Goal: Transaction & Acquisition: Purchase product/service

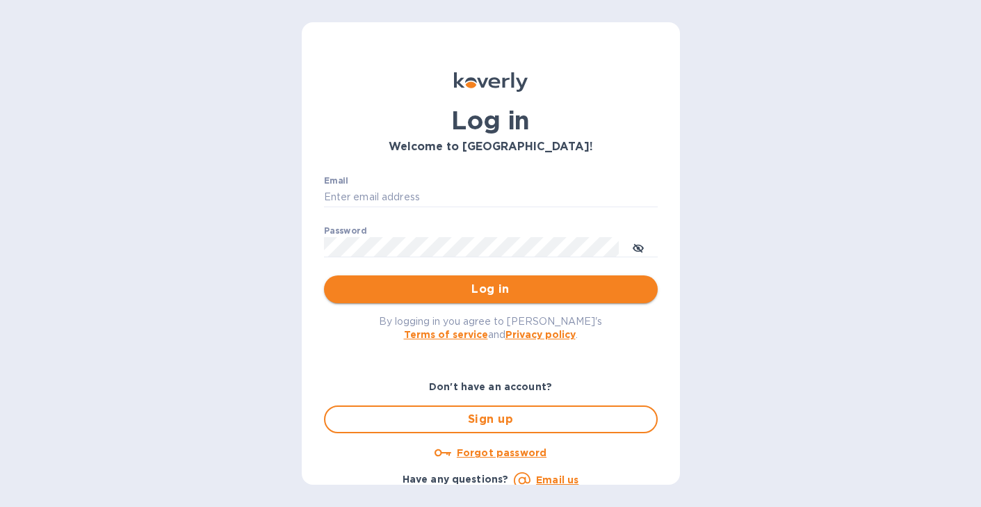
type input "nicoleomwines@gmail.com"
click at [448, 289] on span "Log in" at bounding box center [491, 289] width 312 height 17
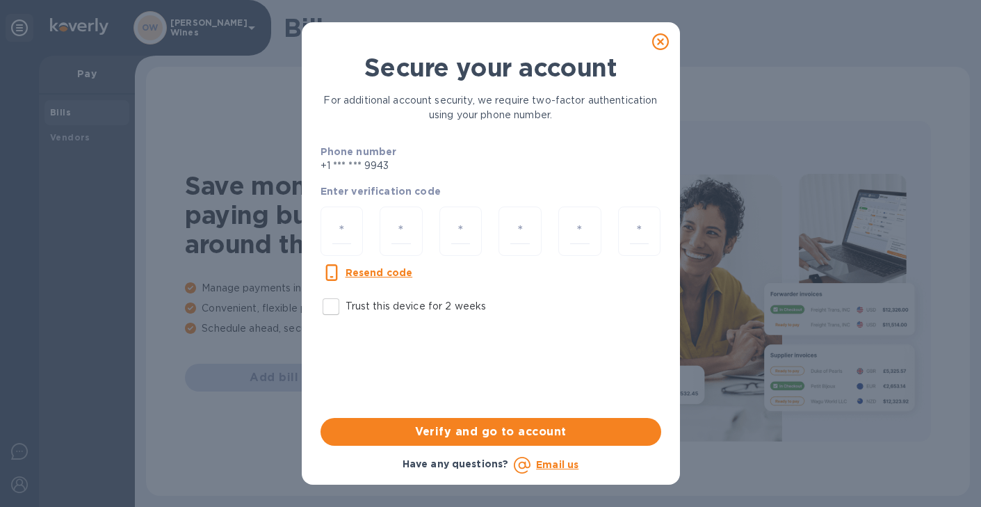
click at [329, 313] on input "Trust this device for 2 weeks" at bounding box center [330, 306] width 29 height 29
checkbox input "true"
click at [333, 223] on input "number" at bounding box center [341, 231] width 19 height 26
type input "6"
type input "3"
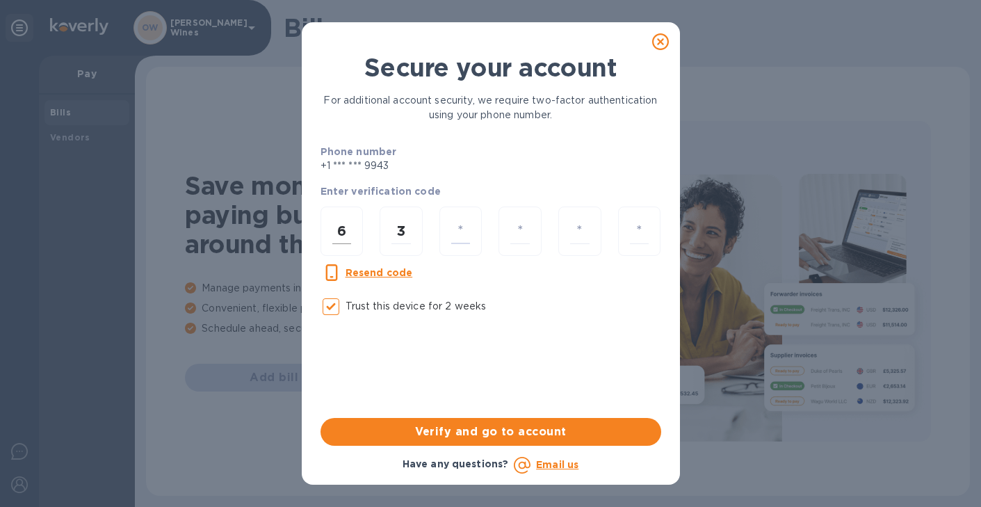
type input "2"
type input "1"
type input "7"
type input "1"
type input "3"
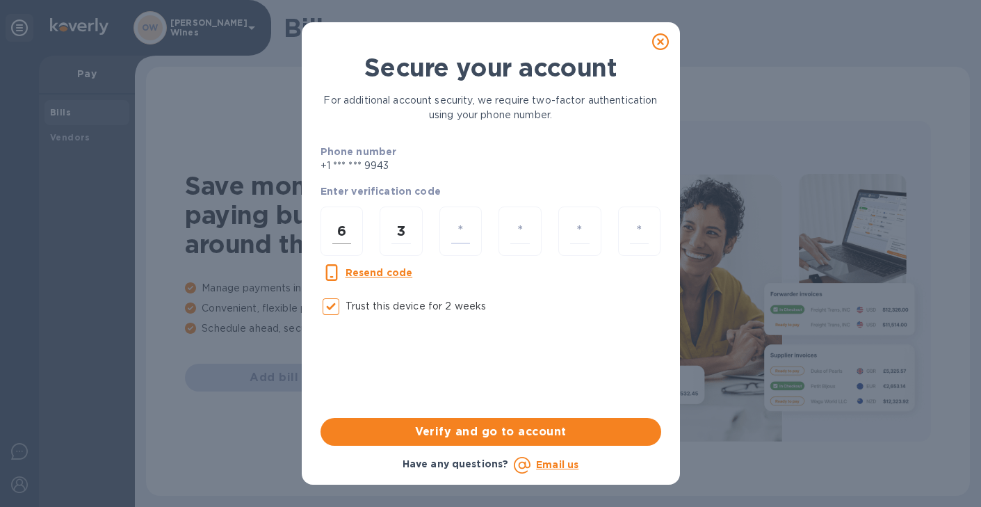
type input "2"
type input "7"
type input "1"
type input "8"
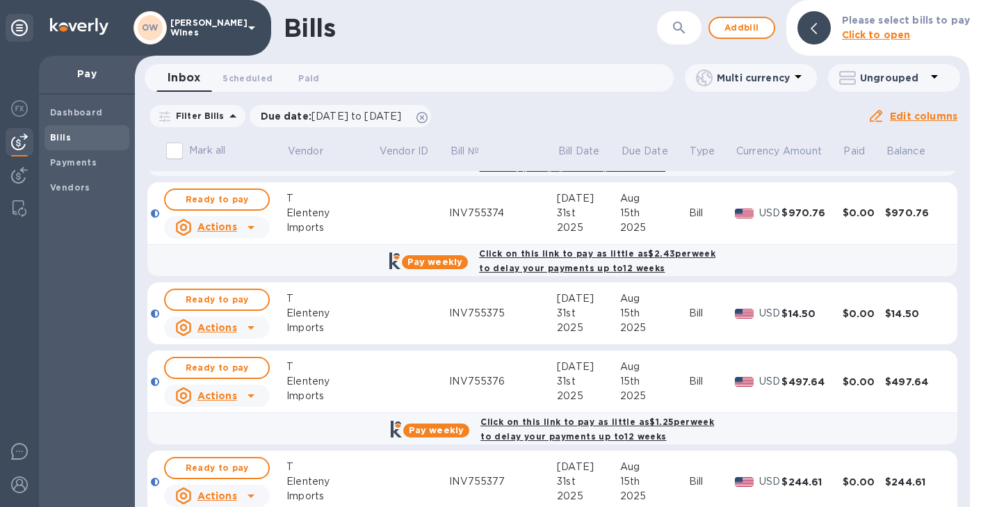
scroll to position [981, 0]
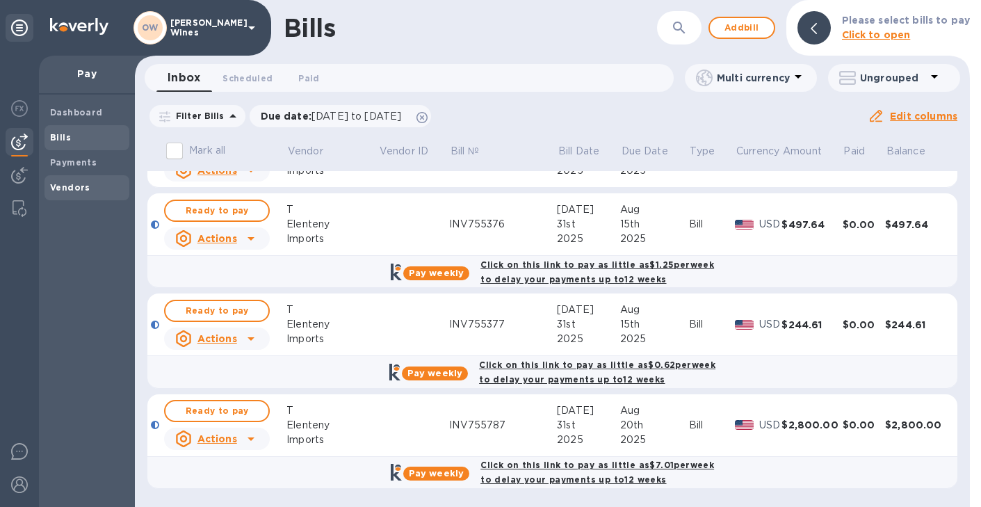
click at [70, 186] on b "Vendors" at bounding box center [70, 187] width 40 height 10
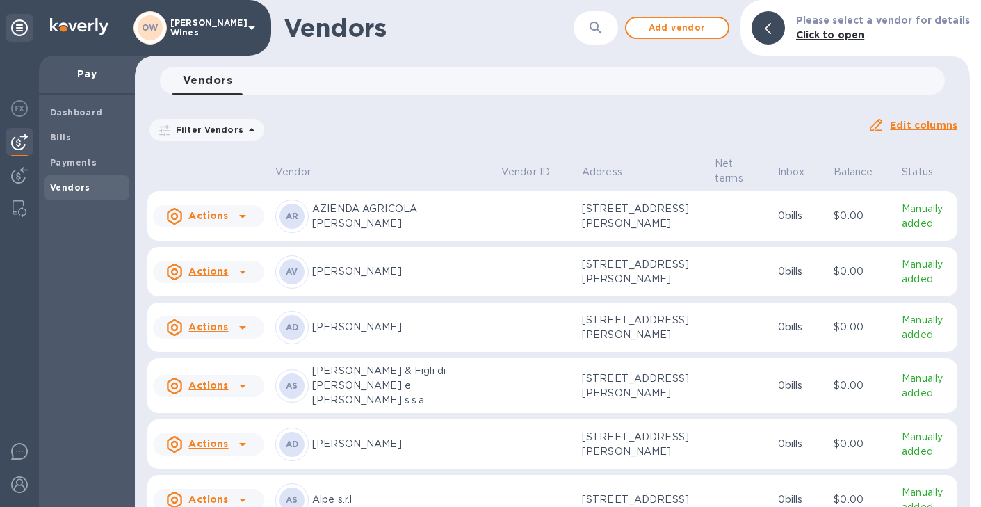
click at [601, 29] on icon "button" at bounding box center [596, 27] width 17 height 17
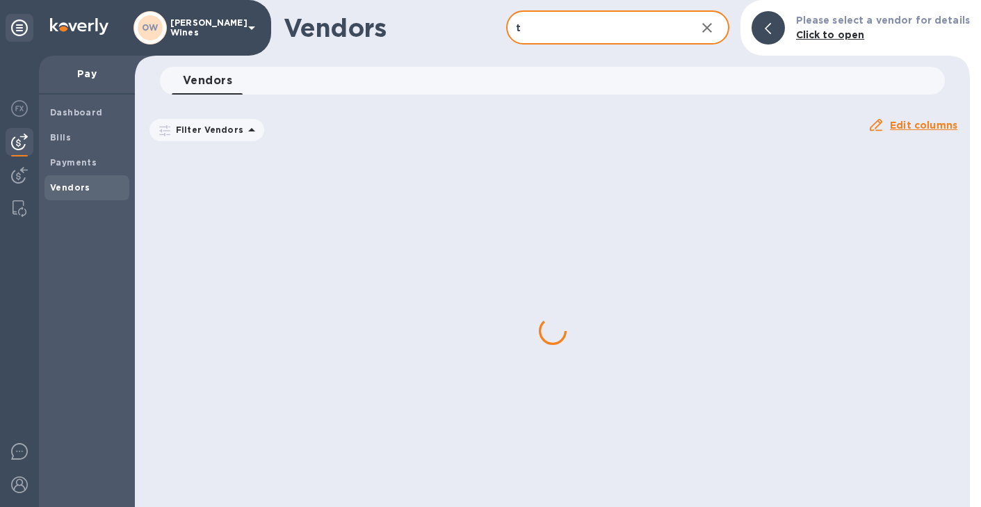
type input "T Elenteny"
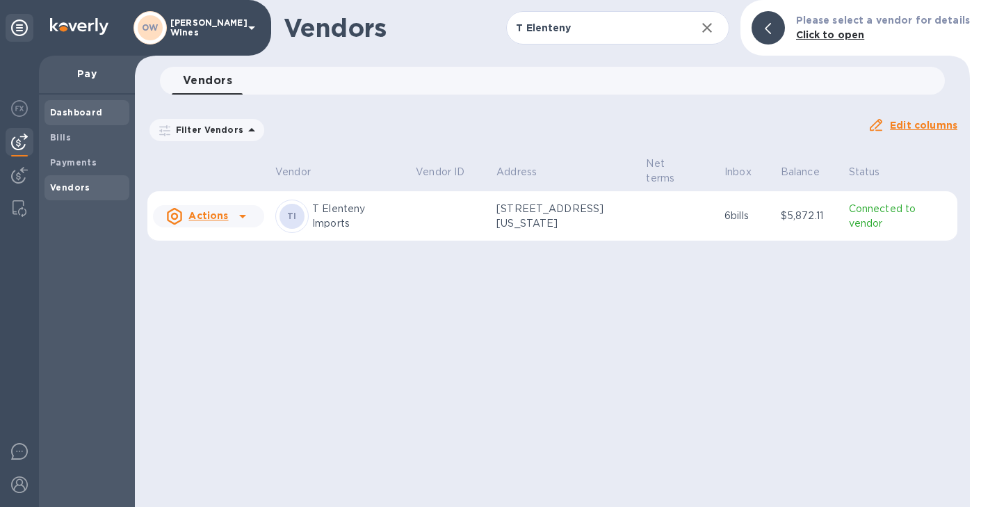
click at [90, 109] on b "Dashboard" at bounding box center [76, 112] width 53 height 10
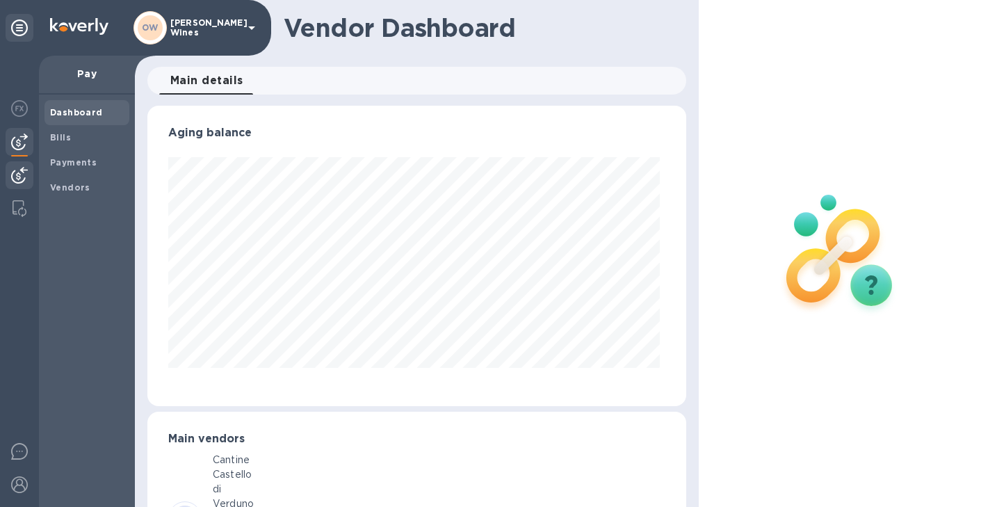
scroll to position [300, 533]
click at [59, 191] on b "Vendors" at bounding box center [70, 187] width 40 height 10
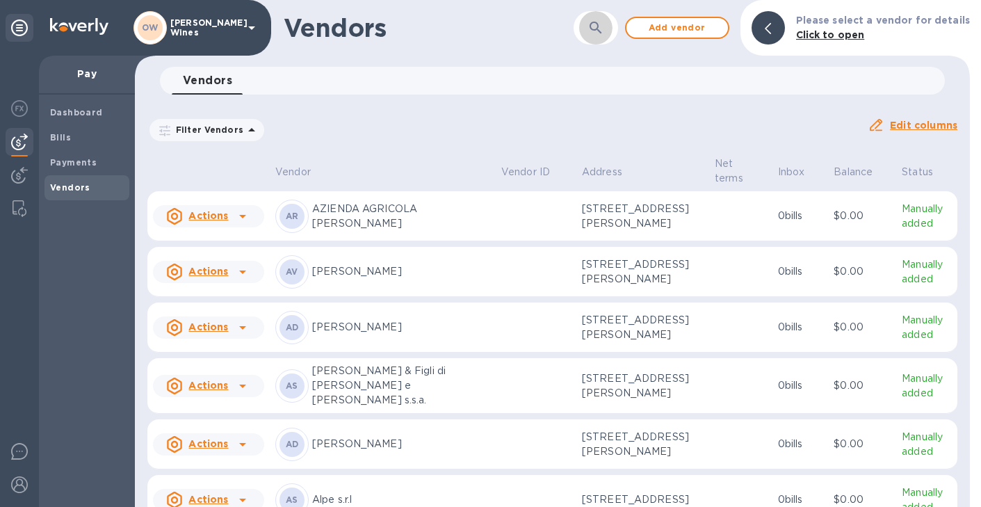
click at [598, 19] on icon "button" at bounding box center [596, 27] width 17 height 17
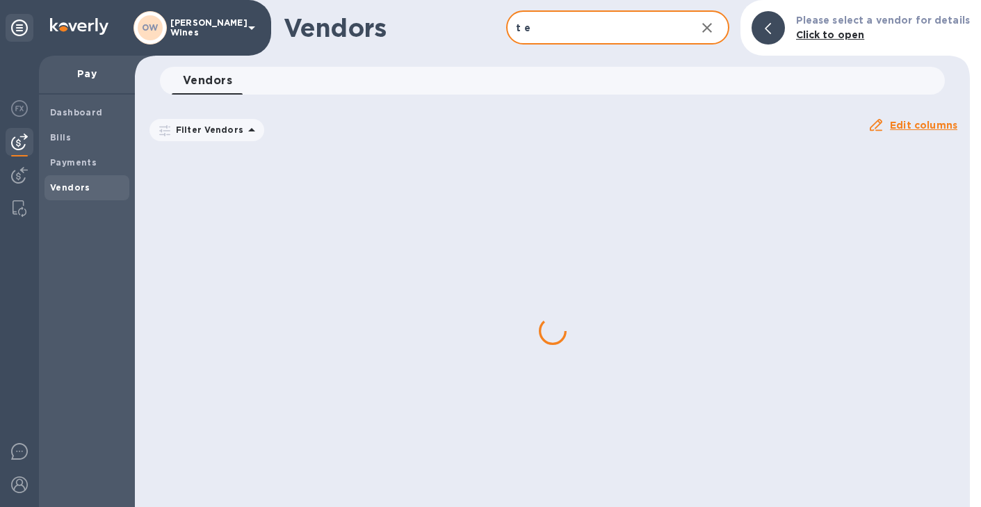
type input "T Elenteny"
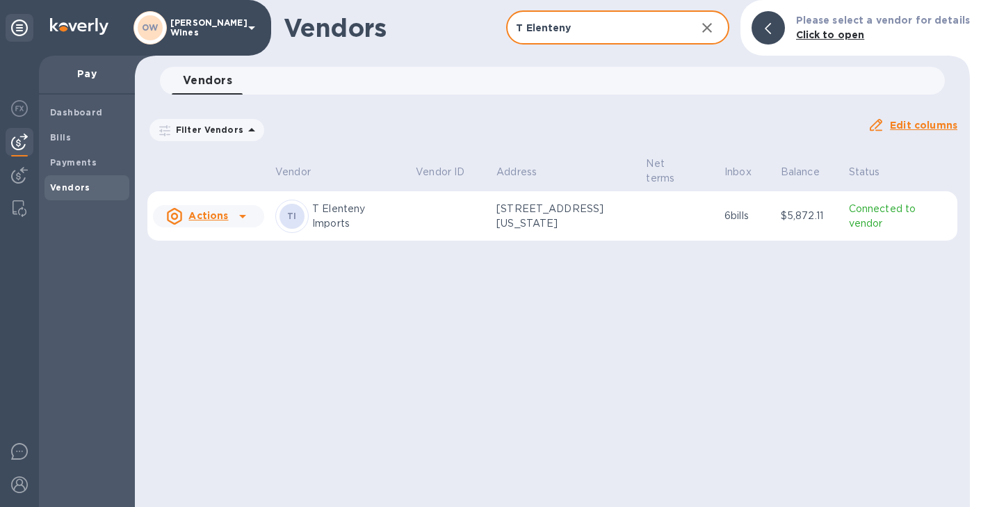
click at [245, 218] on icon at bounding box center [242, 216] width 17 height 17
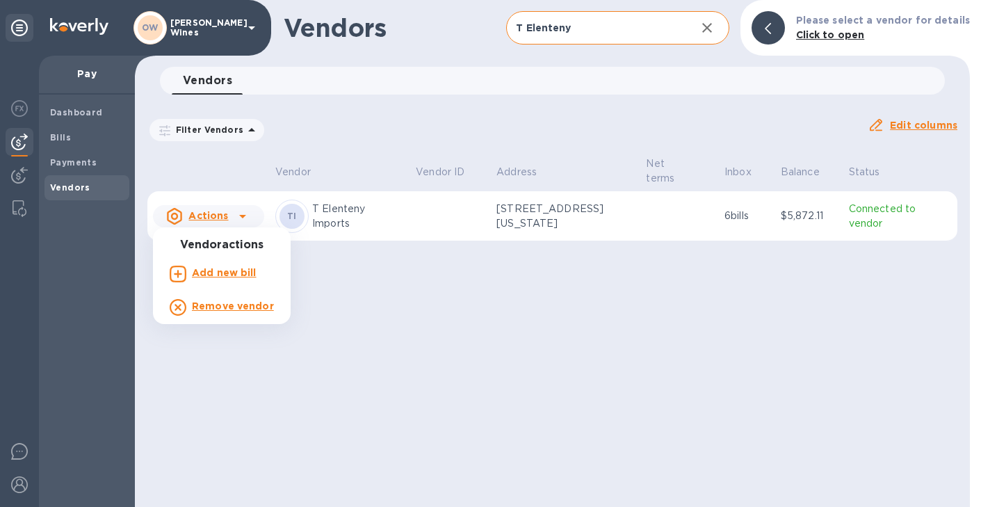
click at [236, 272] on b "Add new bill" at bounding box center [224, 272] width 65 height 11
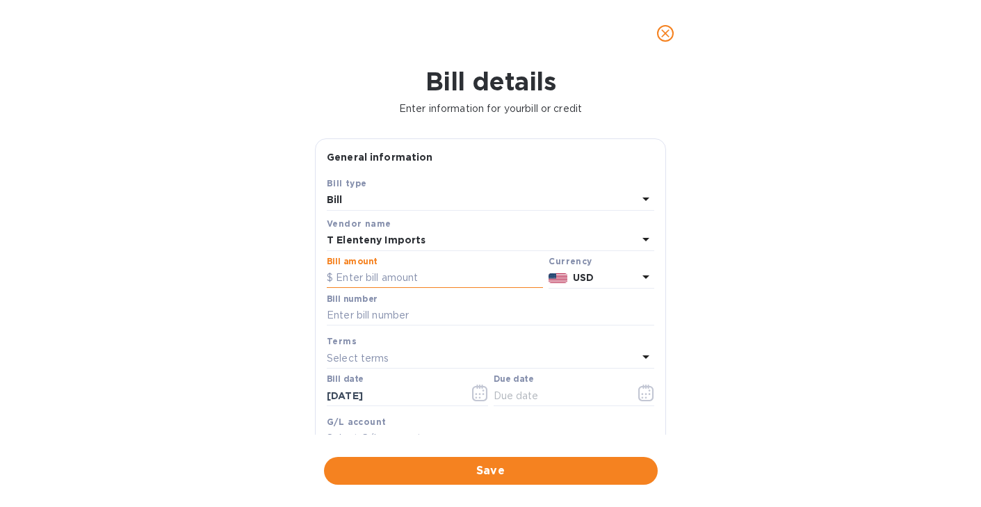
click at [381, 279] on input "text" at bounding box center [435, 278] width 216 height 21
click at [385, 275] on input "text" at bounding box center [435, 278] width 216 height 21
paste input "9,666.80"
type input "9,666.80"
click at [373, 319] on input "text" at bounding box center [491, 315] width 328 height 21
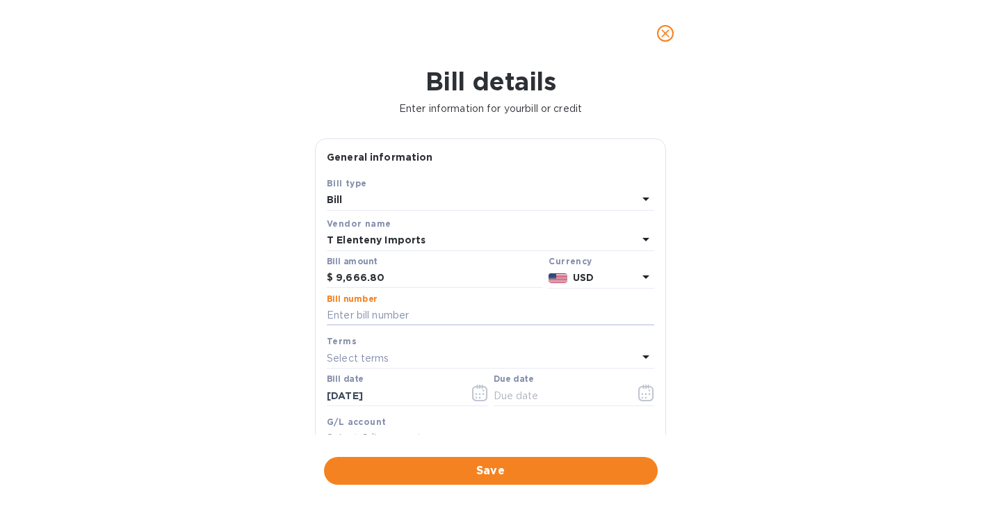
paste input "INV758156"
type input "INV758156"
click at [476, 385] on button "button" at bounding box center [480, 392] width 33 height 33
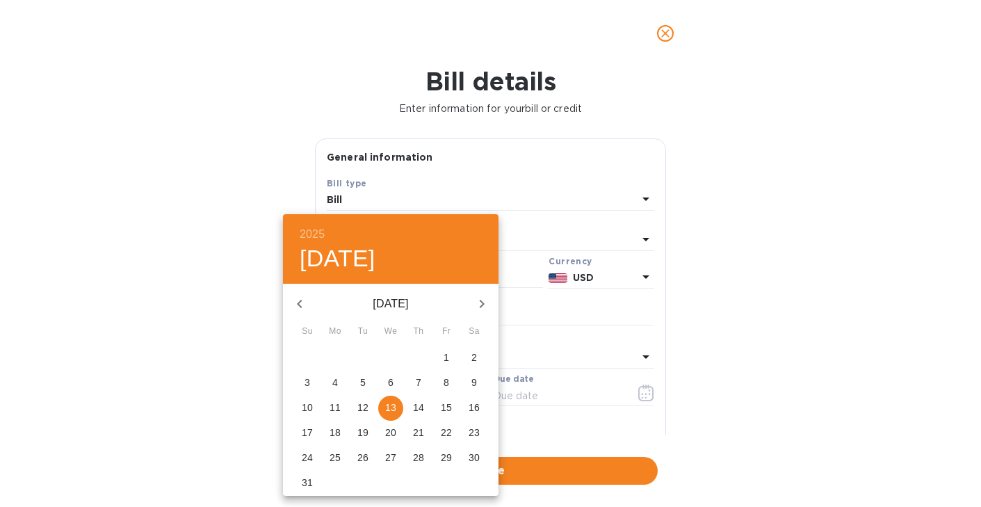
click at [361, 409] on p "12" at bounding box center [362, 408] width 11 height 14
type input "[DATE]"
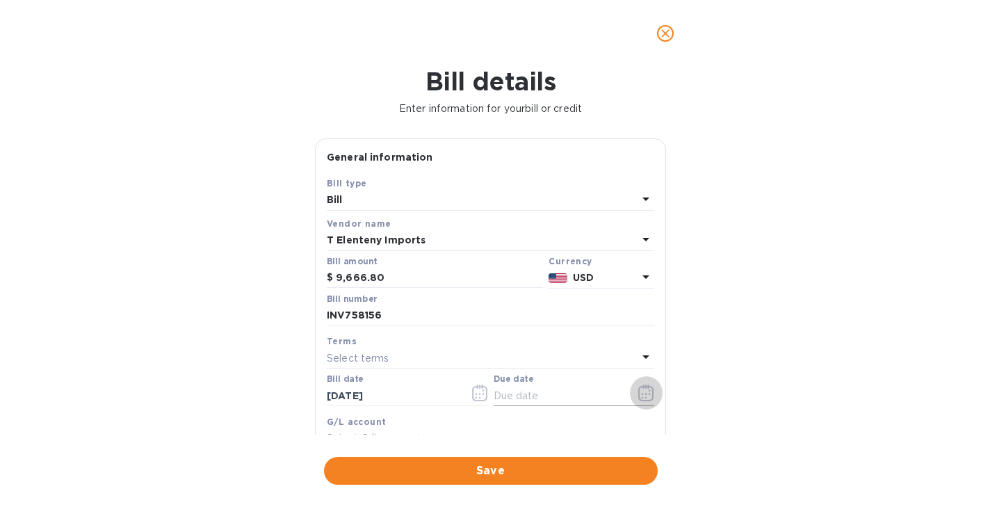
click at [643, 393] on icon "button" at bounding box center [646, 393] width 16 height 17
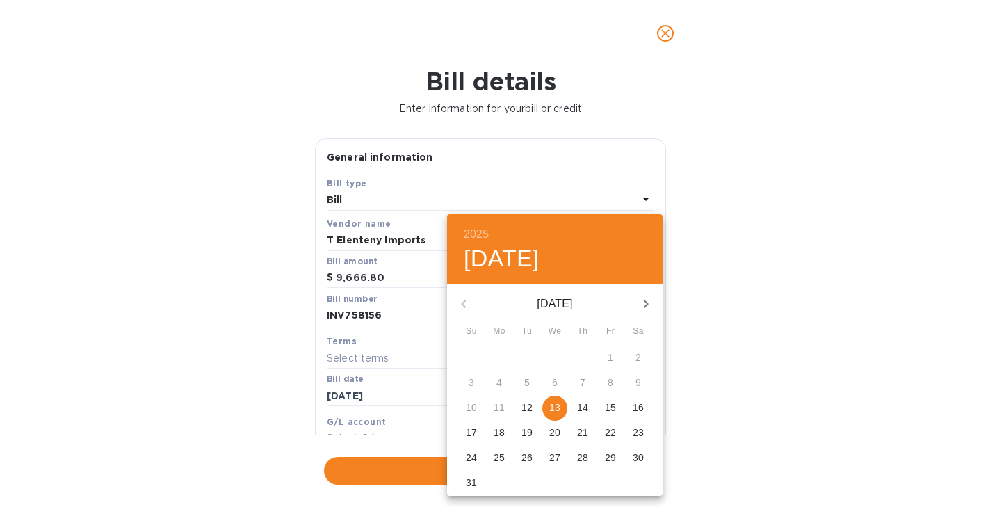
click at [522, 408] on p "12" at bounding box center [527, 408] width 11 height 14
type input "[DATE]"
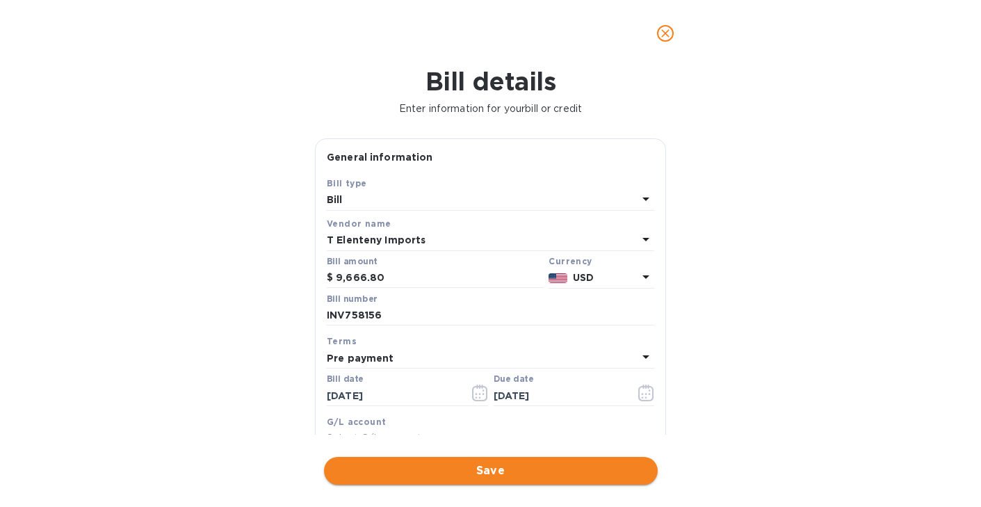
click at [466, 476] on span "Save" at bounding box center [491, 471] width 312 height 17
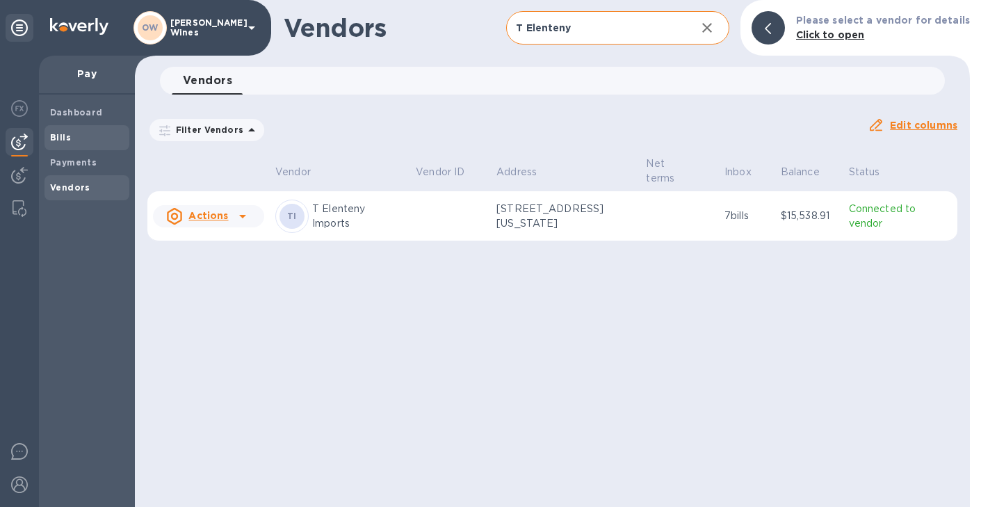
click at [64, 136] on b "Bills" at bounding box center [60, 137] width 21 height 10
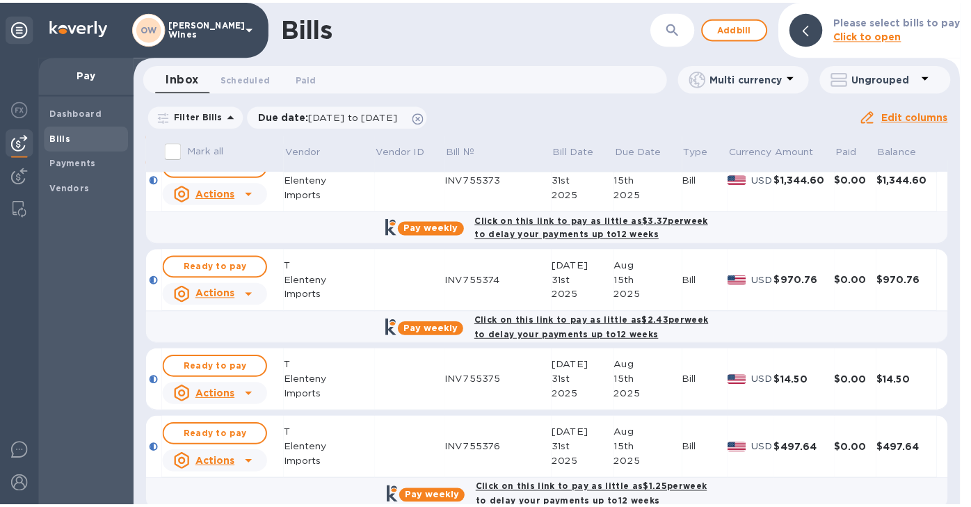
scroll to position [670, 0]
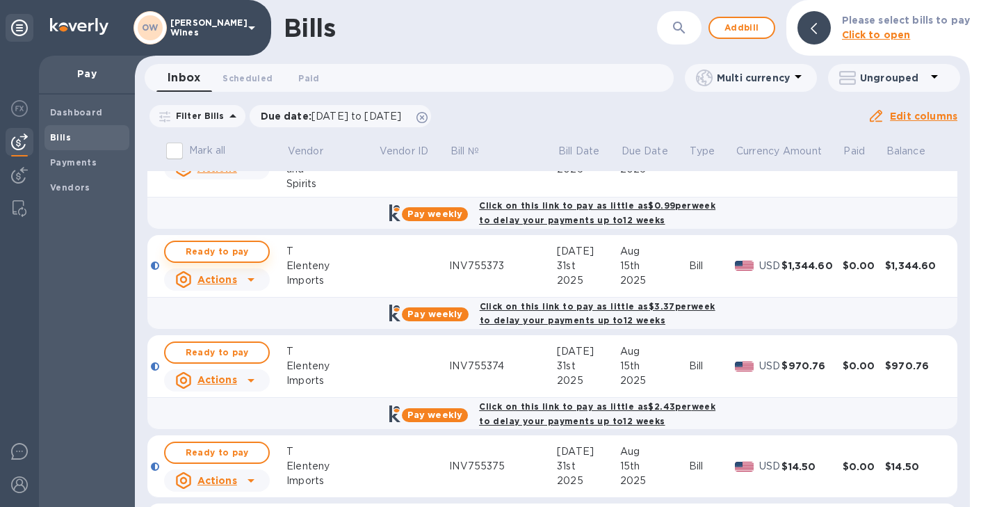
click at [227, 252] on span "Ready to pay" at bounding box center [217, 251] width 81 height 17
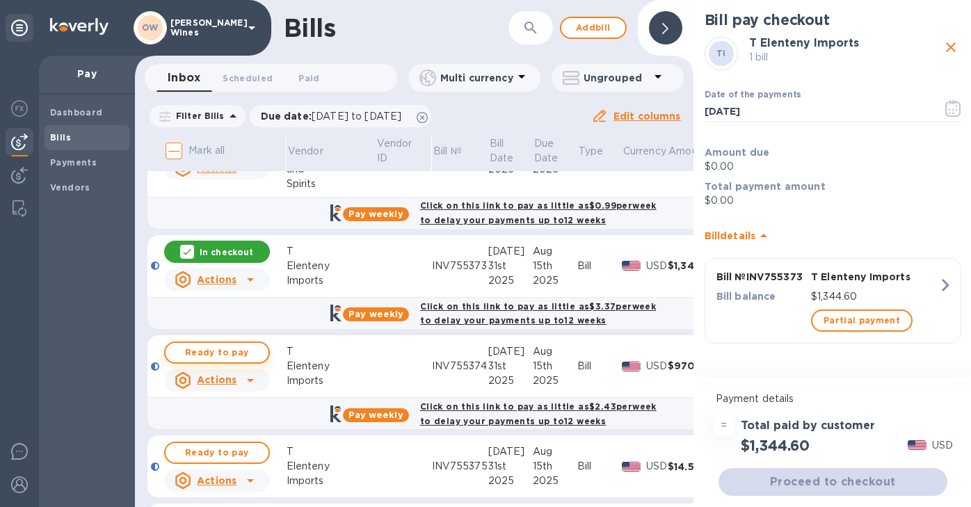
click at [210, 354] on span "Ready to pay" at bounding box center [217, 352] width 81 height 17
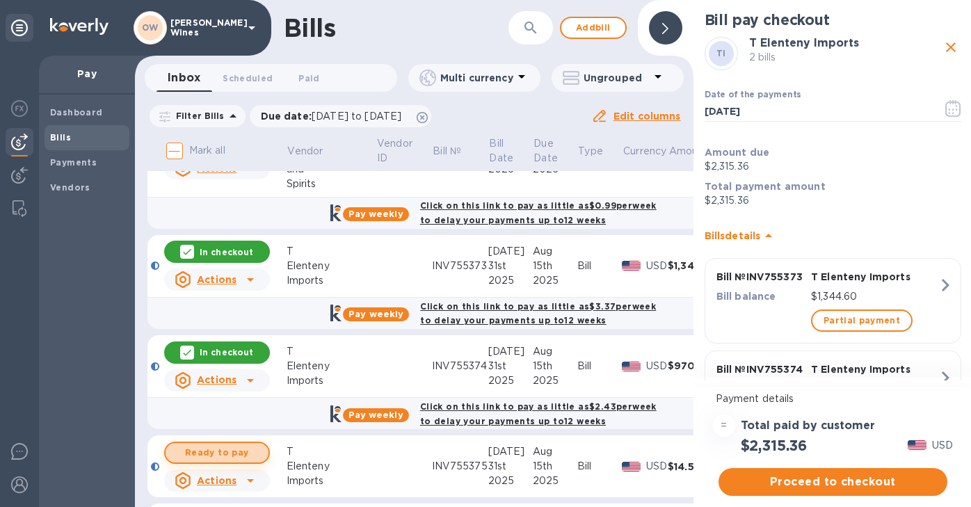
click at [212, 447] on span "Ready to pay" at bounding box center [217, 452] width 81 height 17
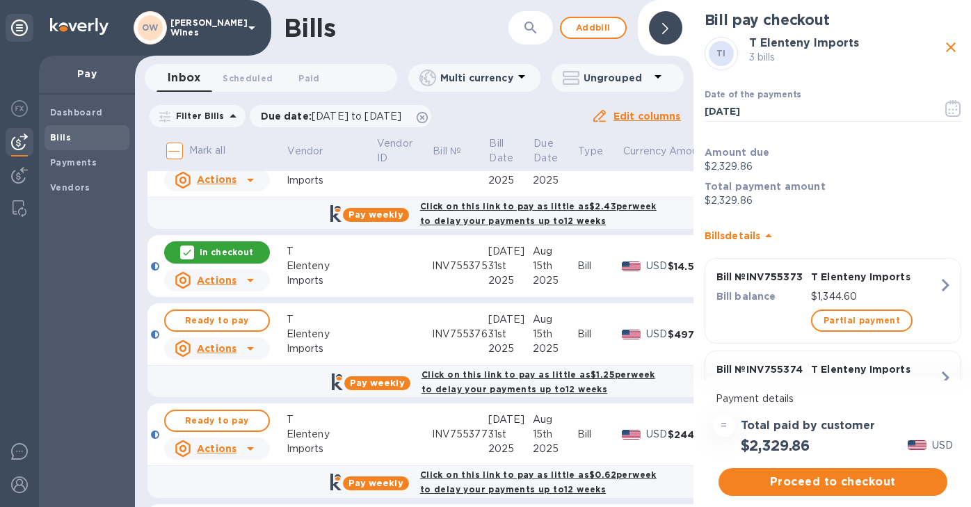
scroll to position [901, 0]
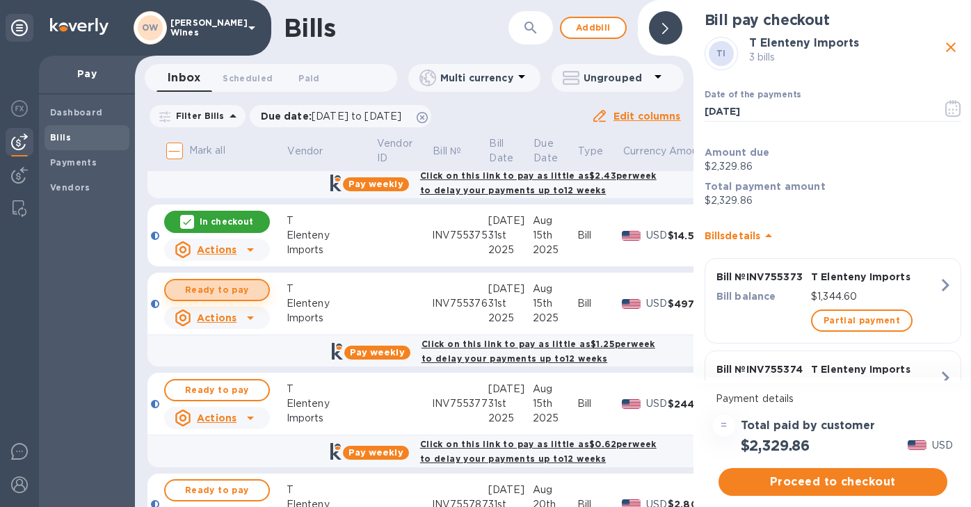
click at [200, 294] on span "Ready to pay" at bounding box center [217, 290] width 81 height 17
click at [211, 394] on span "Ready to pay" at bounding box center [217, 390] width 81 height 17
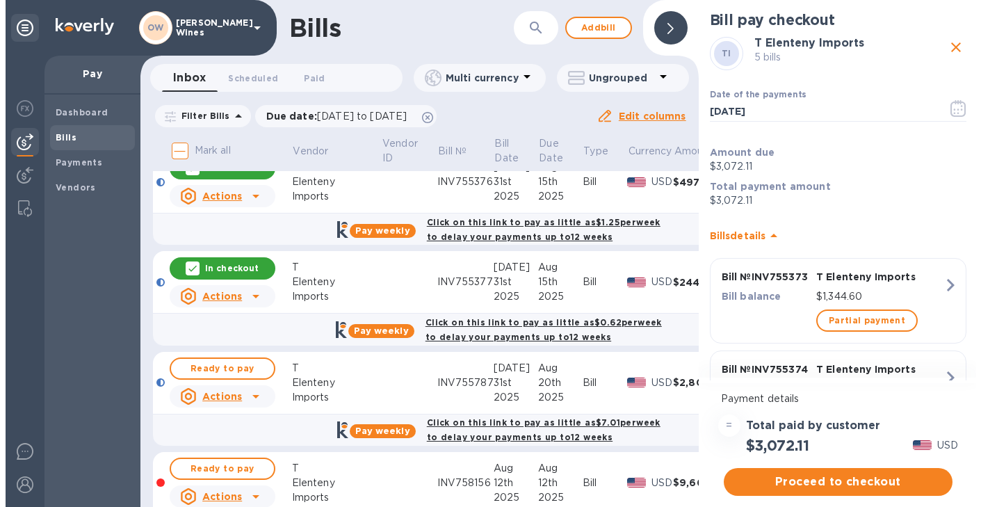
scroll to position [1091, 0]
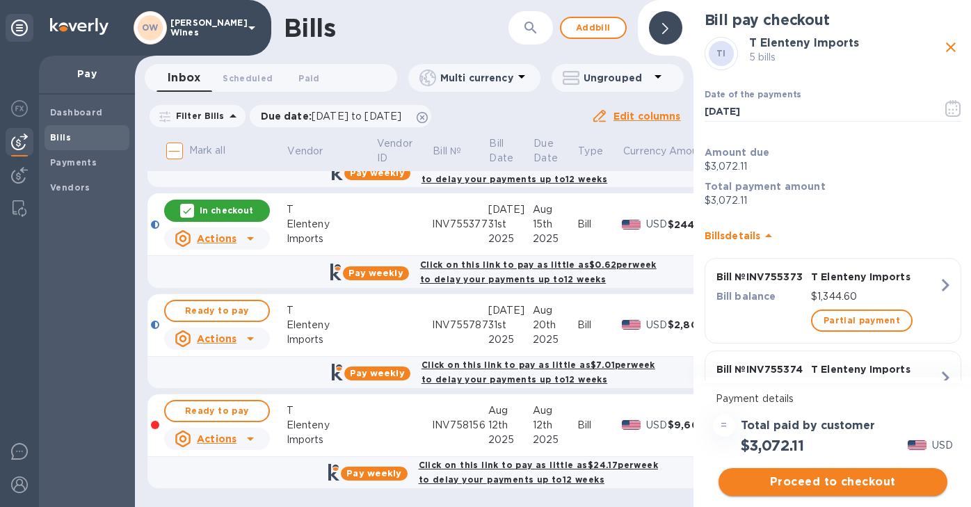
click at [805, 478] on span "Proceed to checkout" at bounding box center [833, 482] width 207 height 17
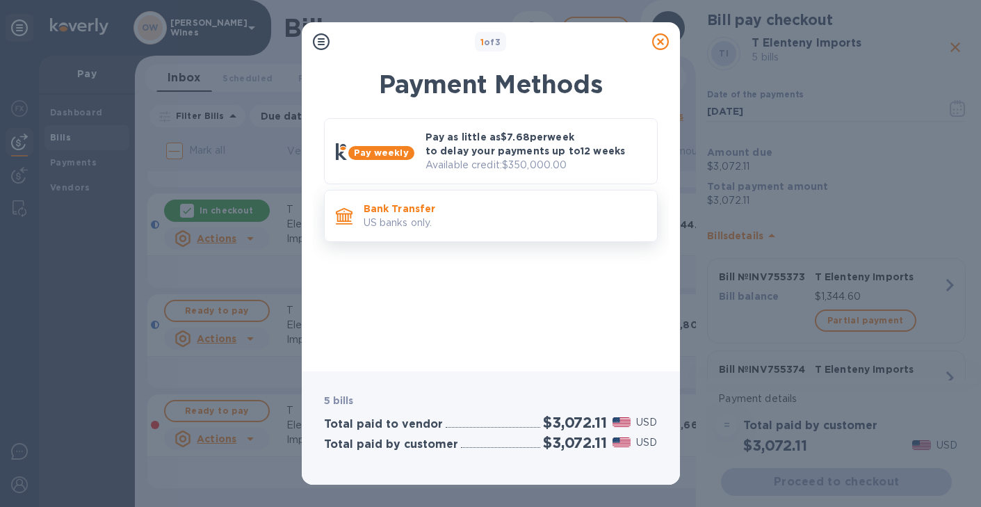
click at [413, 198] on div "Bank Transfer US banks only." at bounding box center [505, 216] width 294 height 40
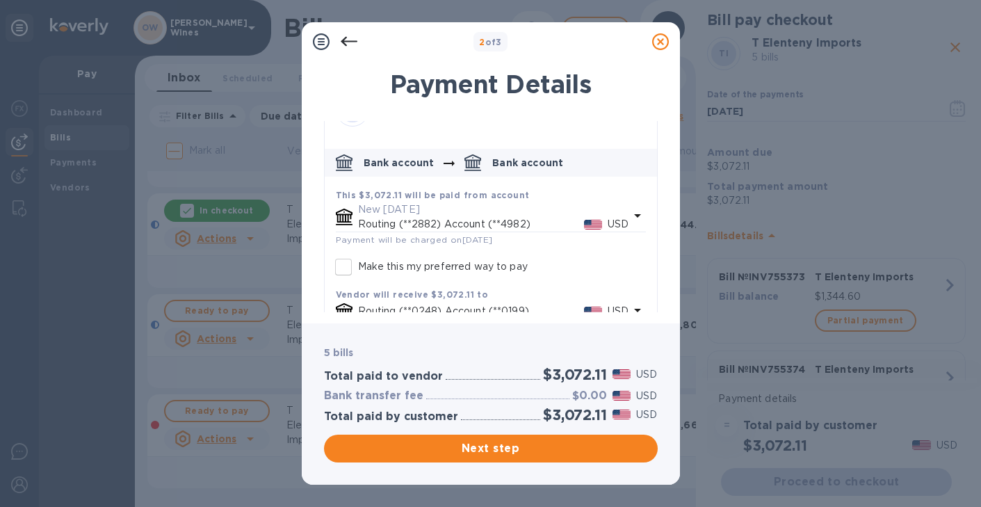
scroll to position [0, 0]
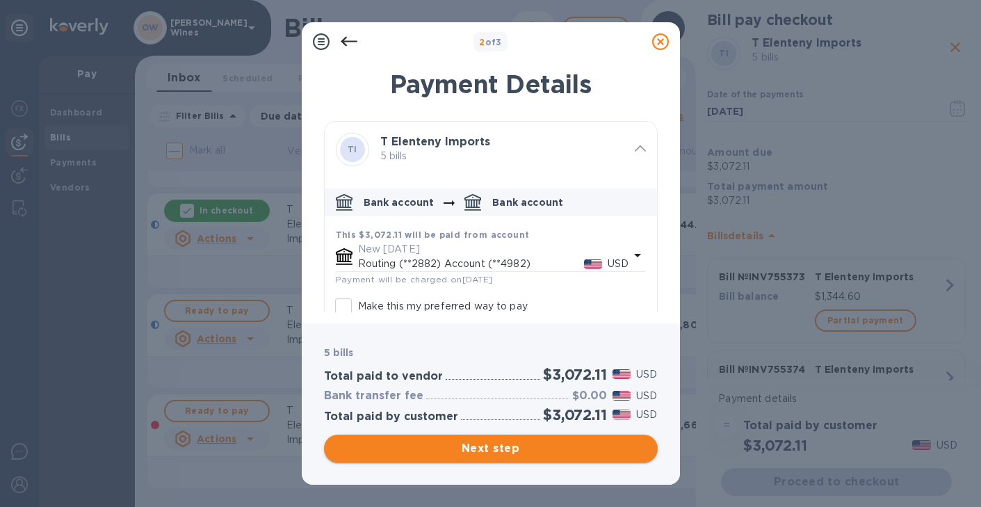
click at [482, 451] on span "Next step" at bounding box center [491, 448] width 312 height 17
